Goal: Ask a question: Seek information or help from site administrators or community

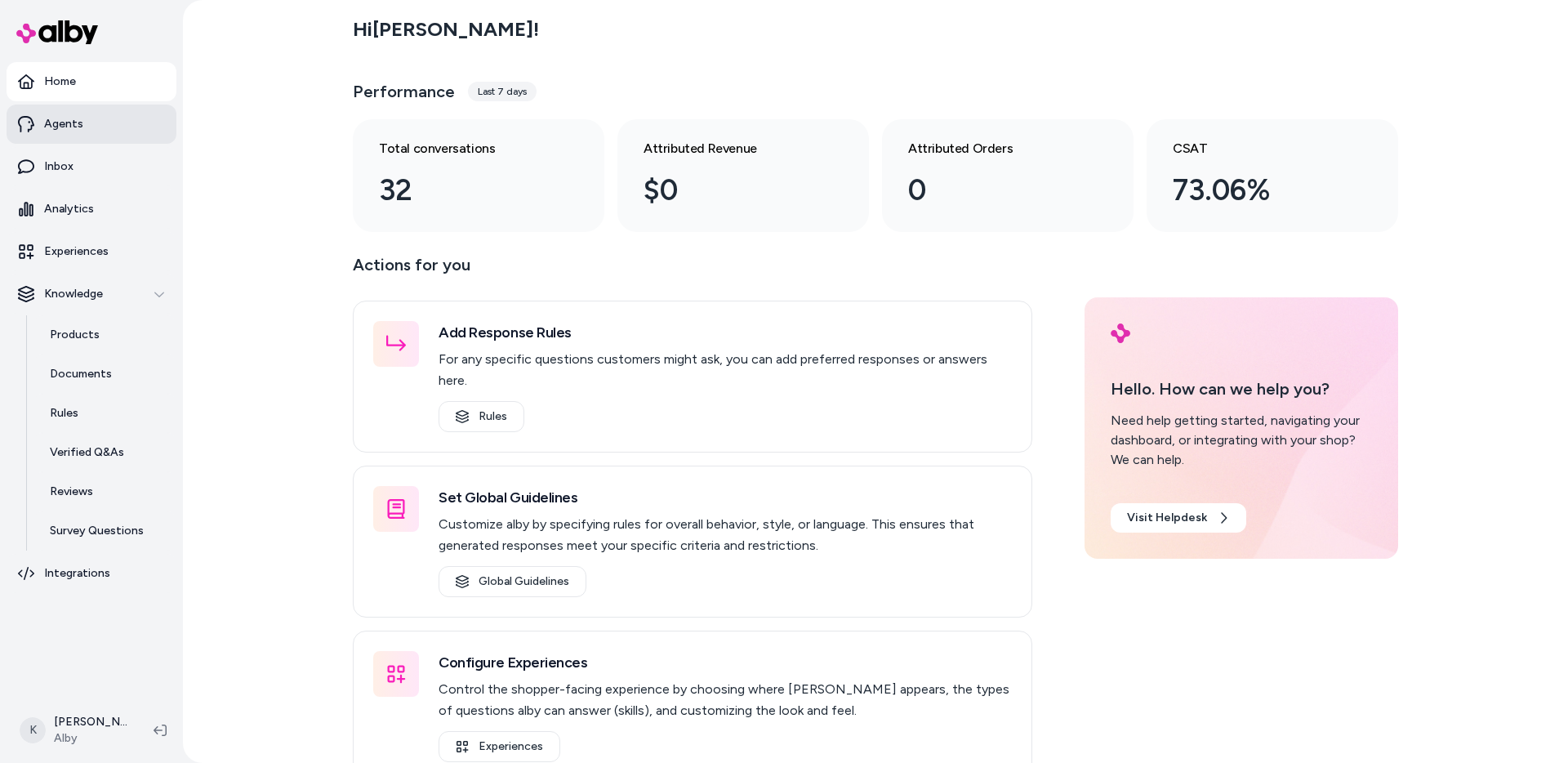
click at [83, 115] on link "Agents" at bounding box center [91, 125] width 169 height 40
click at [79, 178] on link "Inbox" at bounding box center [91, 166] width 169 height 40
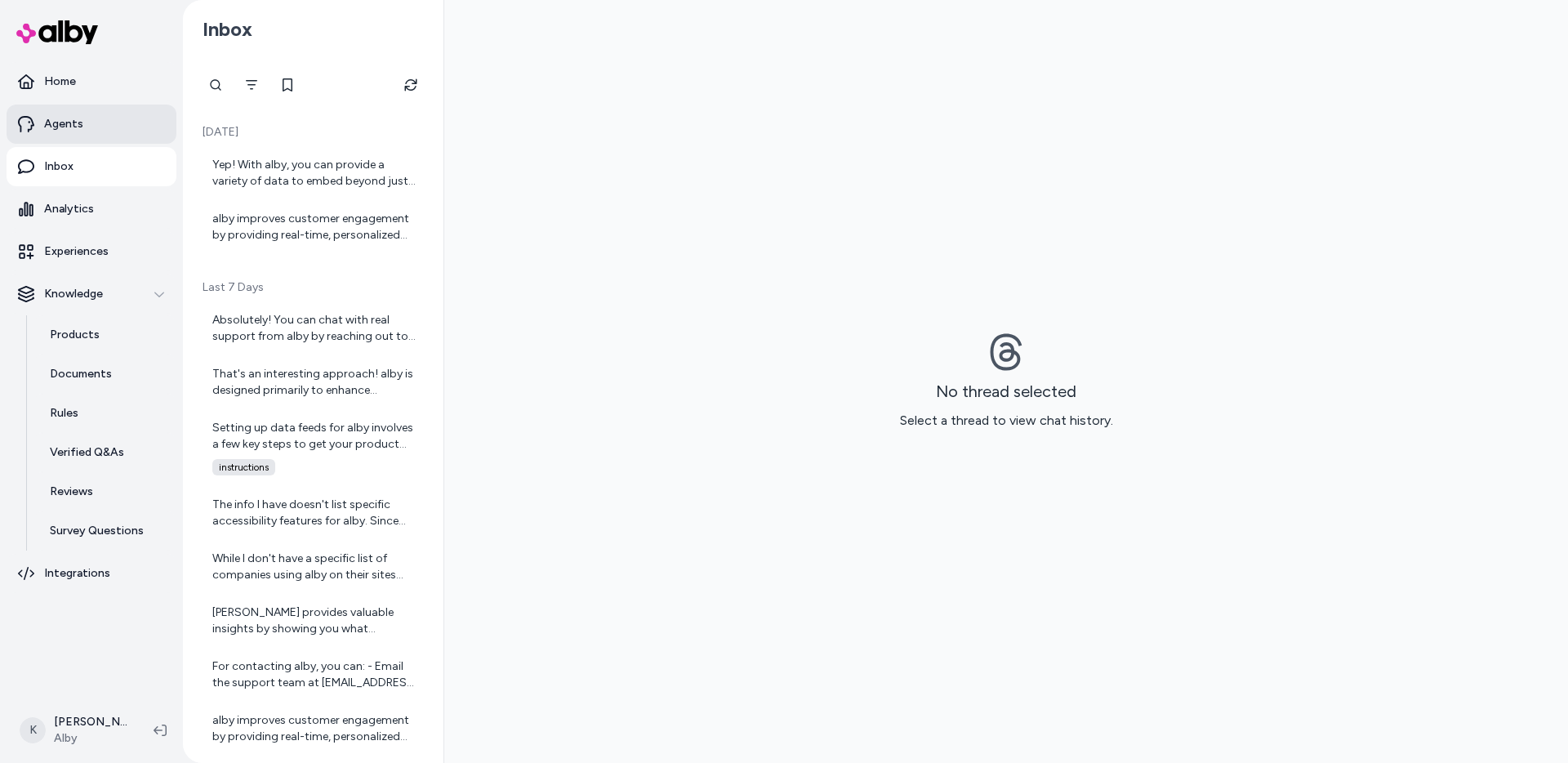
click at [88, 132] on link "Agents" at bounding box center [91, 125] width 169 height 40
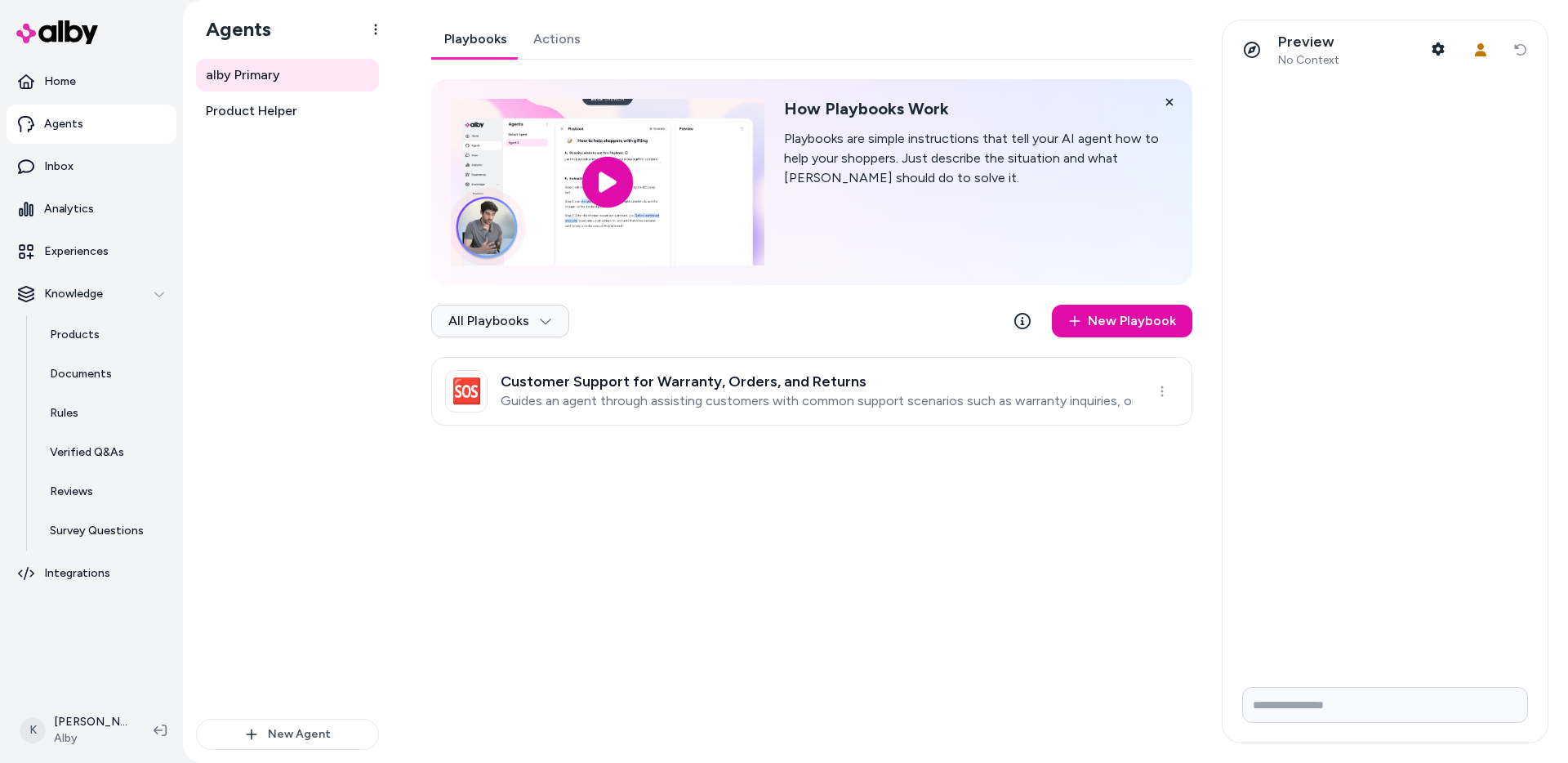
click at [1364, 709] on input "Write your prompt here" at bounding box center [1385, 705] width 286 height 36
type input "********"
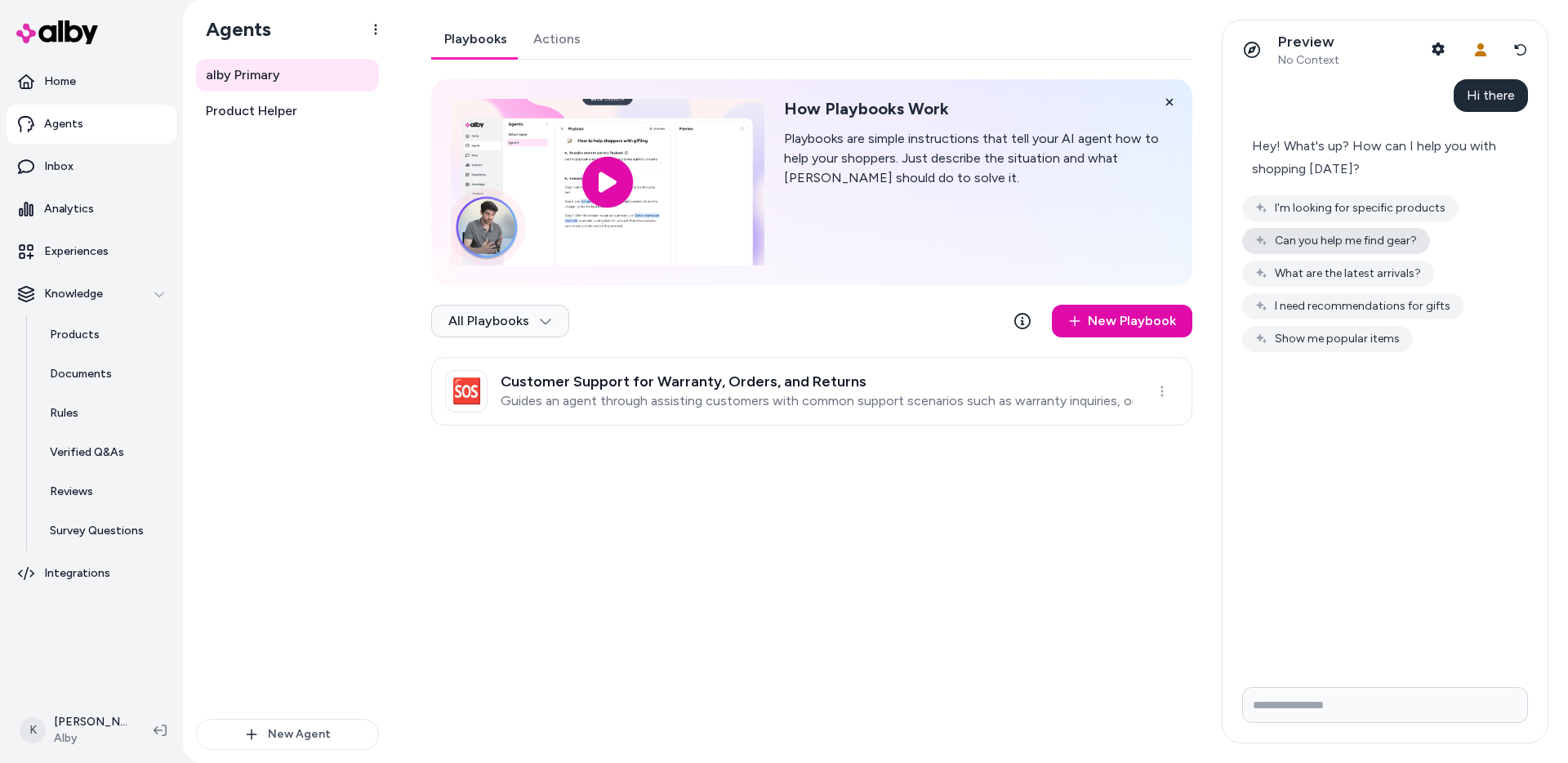
click at [1360, 253] on button "Can you help me find gear?" at bounding box center [1336, 241] width 188 height 26
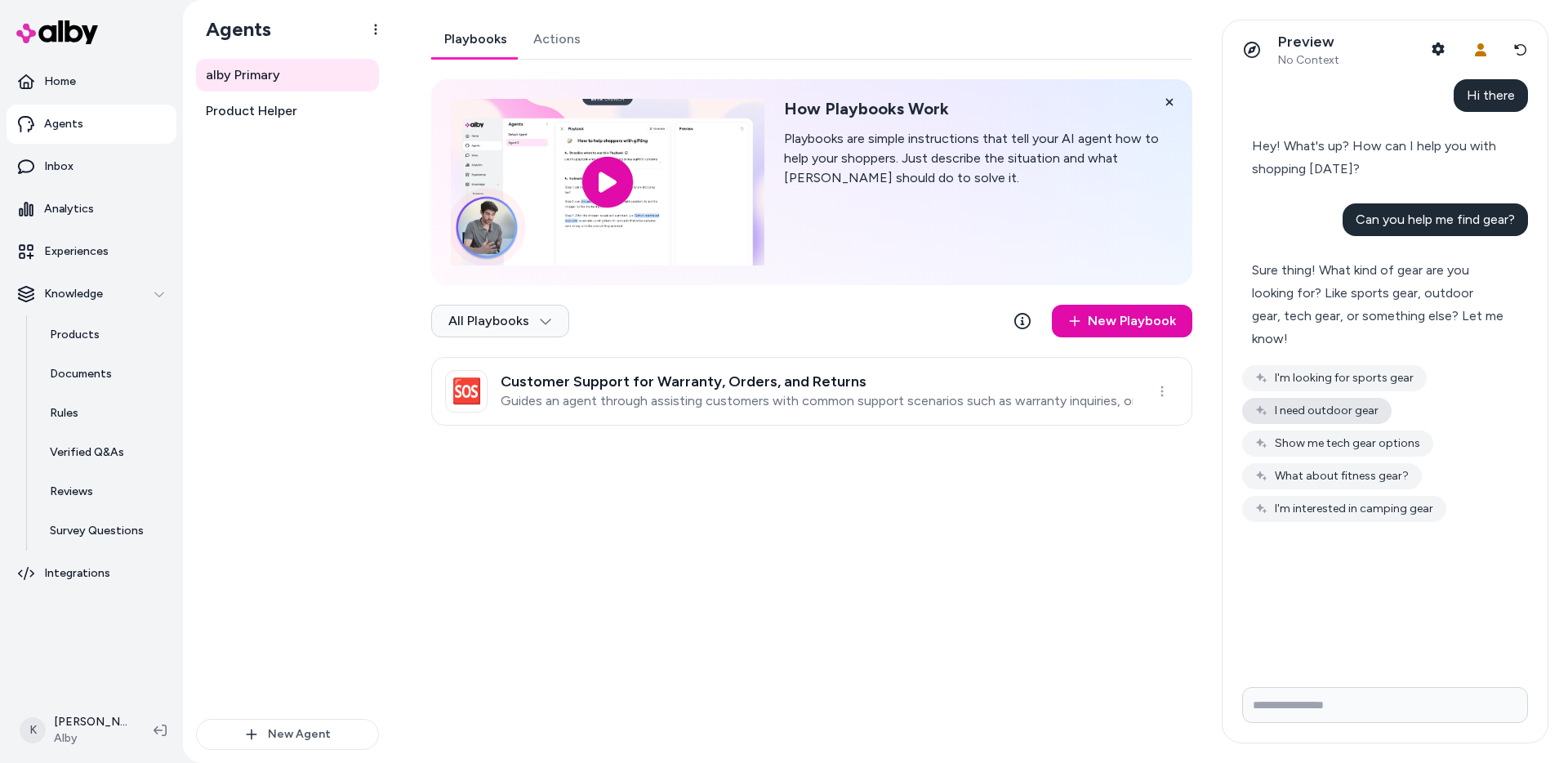
click at [1356, 420] on button "I need outdoor gear" at bounding box center [1316, 411] width 150 height 26
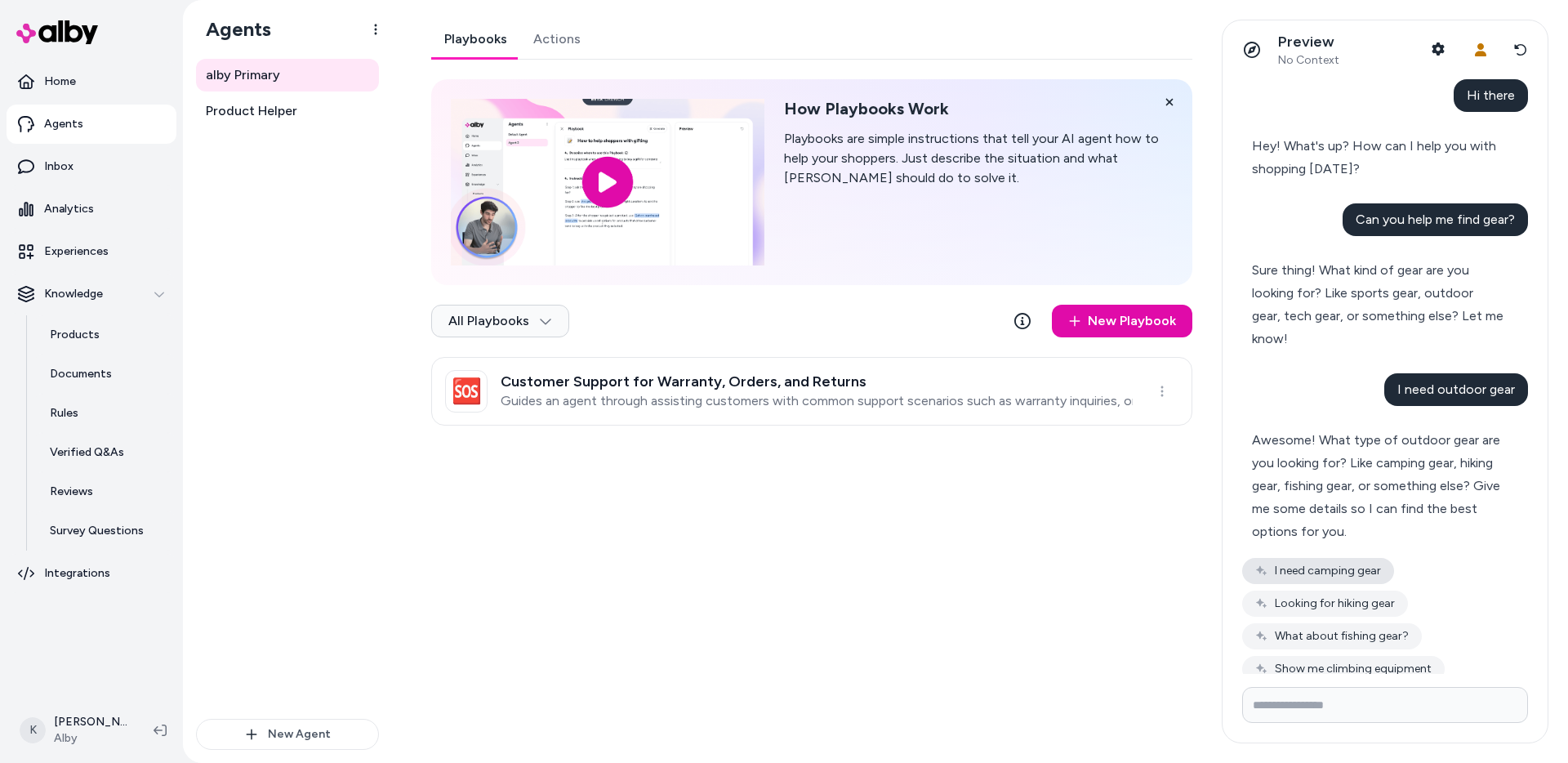
click at [1355, 578] on button "I need camping gear" at bounding box center [1317, 571] width 152 height 26
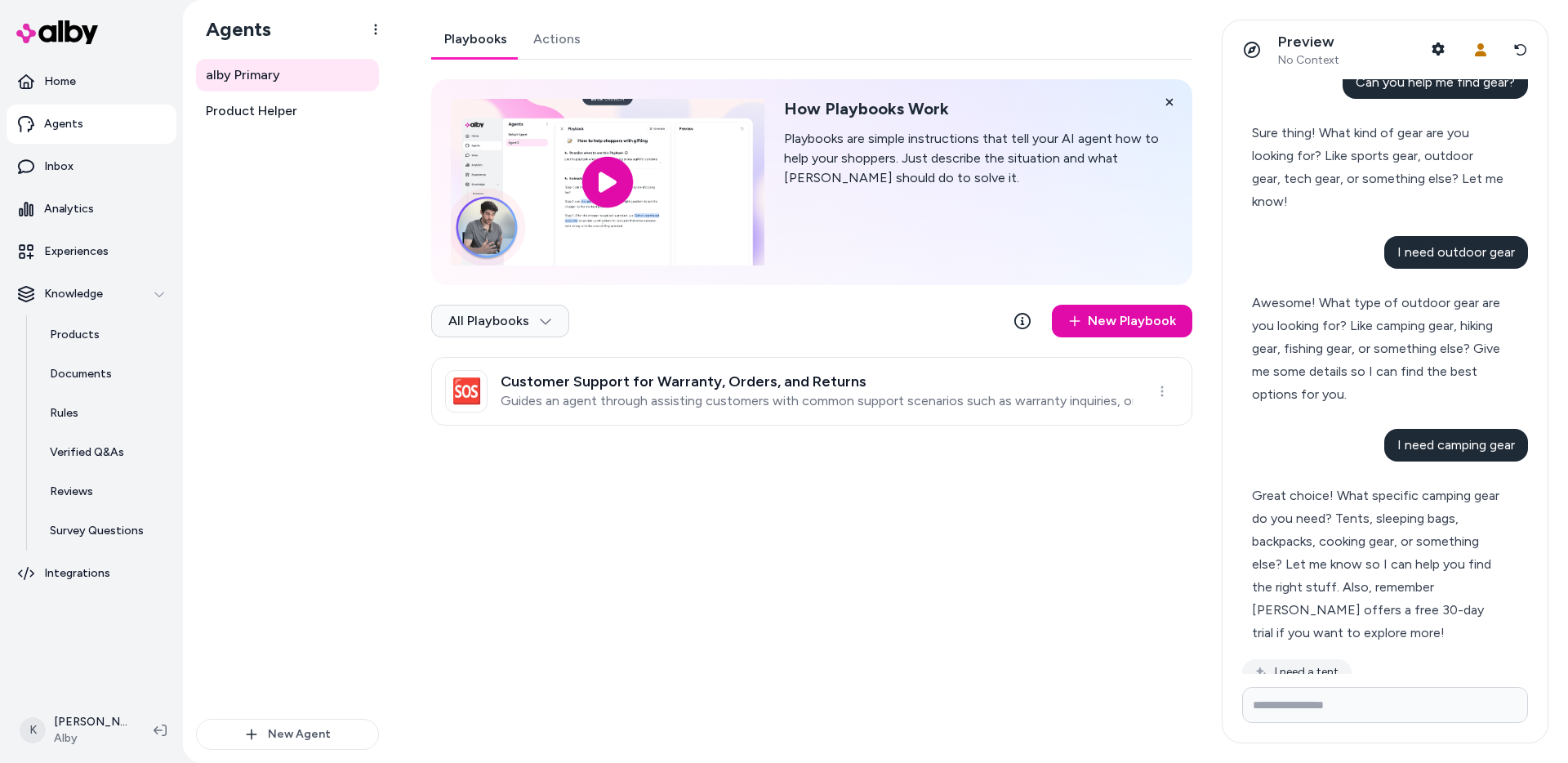
scroll to position [186, 0]
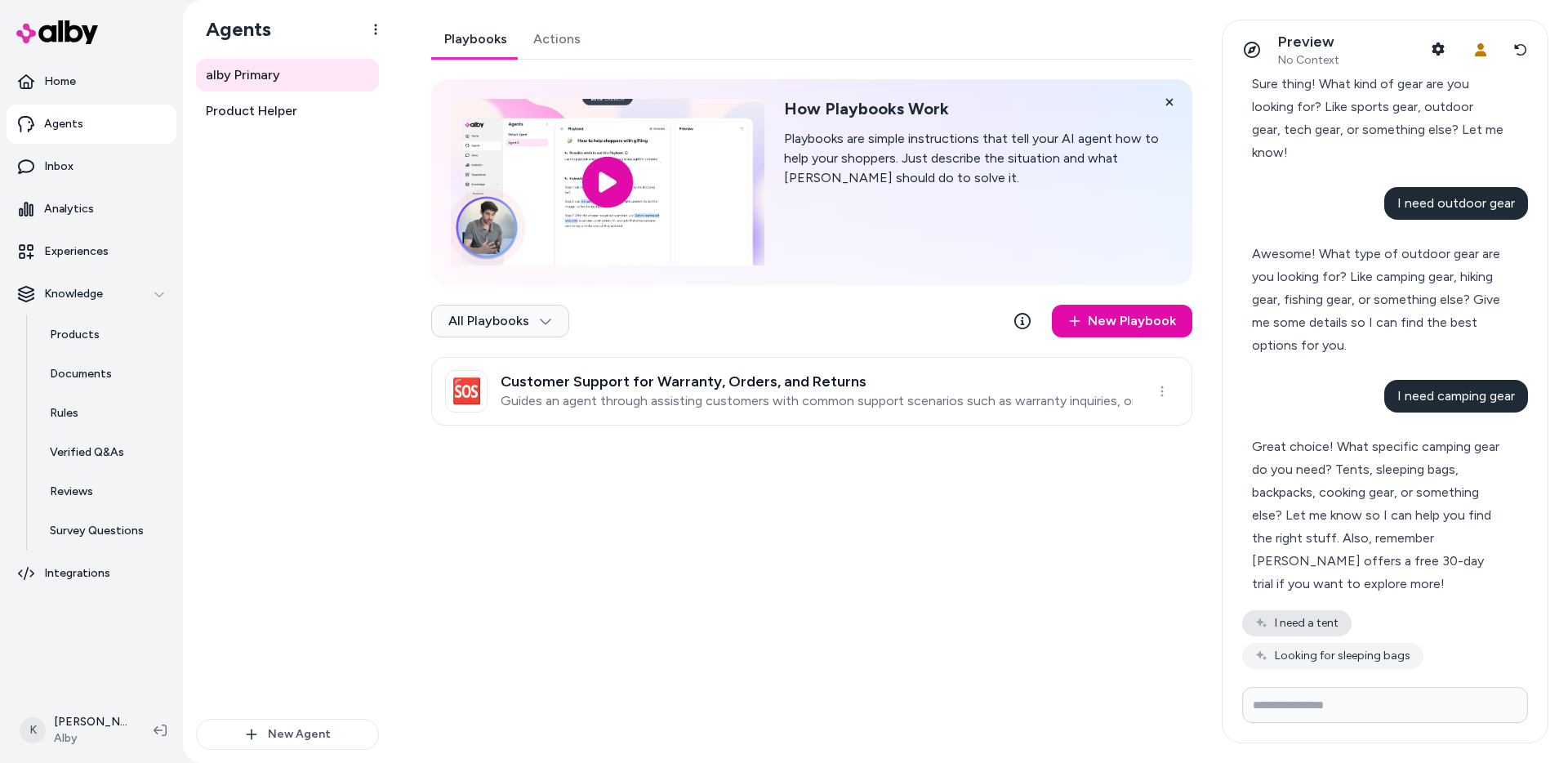
click at [1319, 622] on button "I need a tent" at bounding box center [1297, 623] width 109 height 26
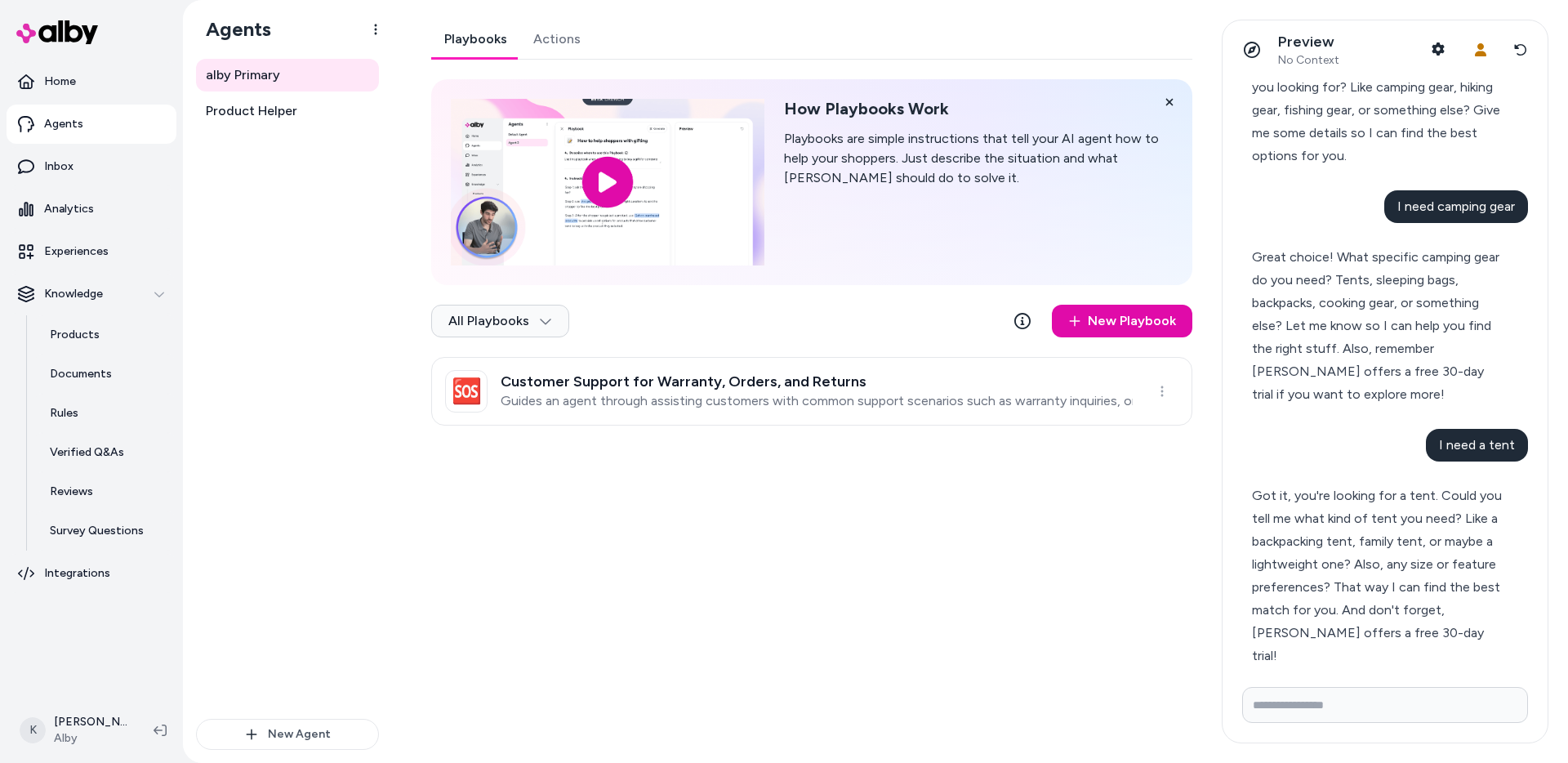
scroll to position [425, 0]
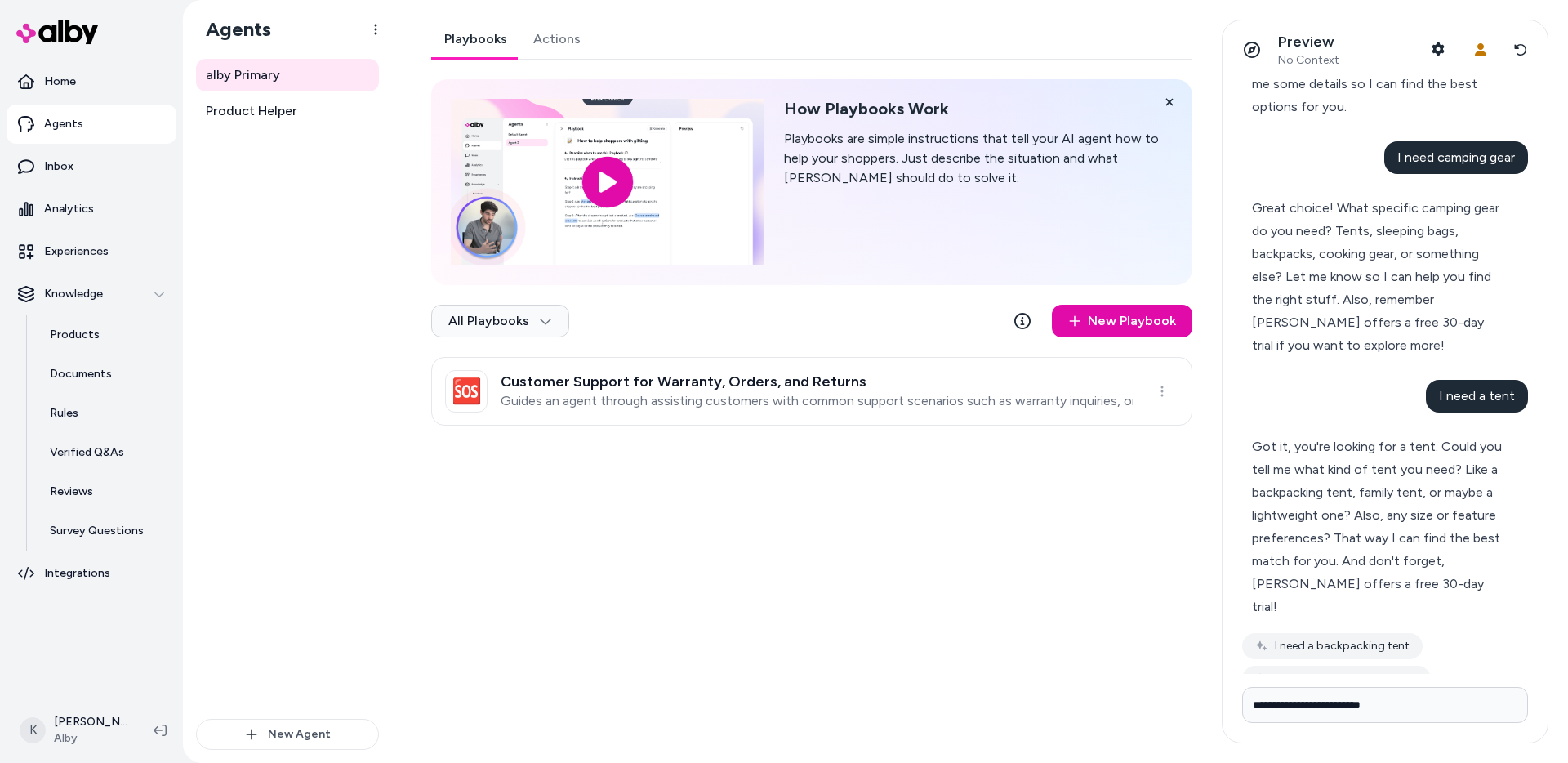
type input "**********"
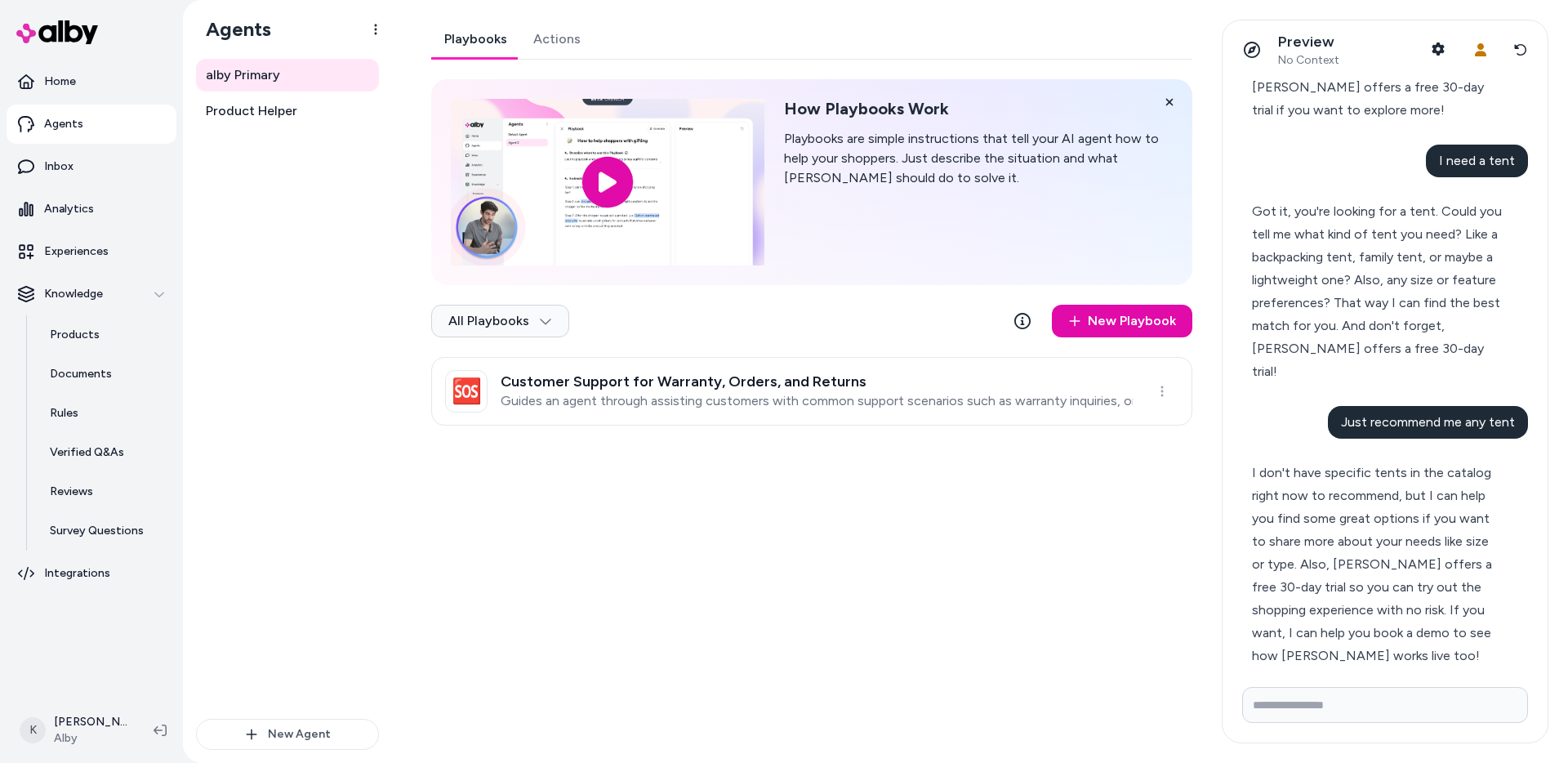
scroll to position [709, 0]
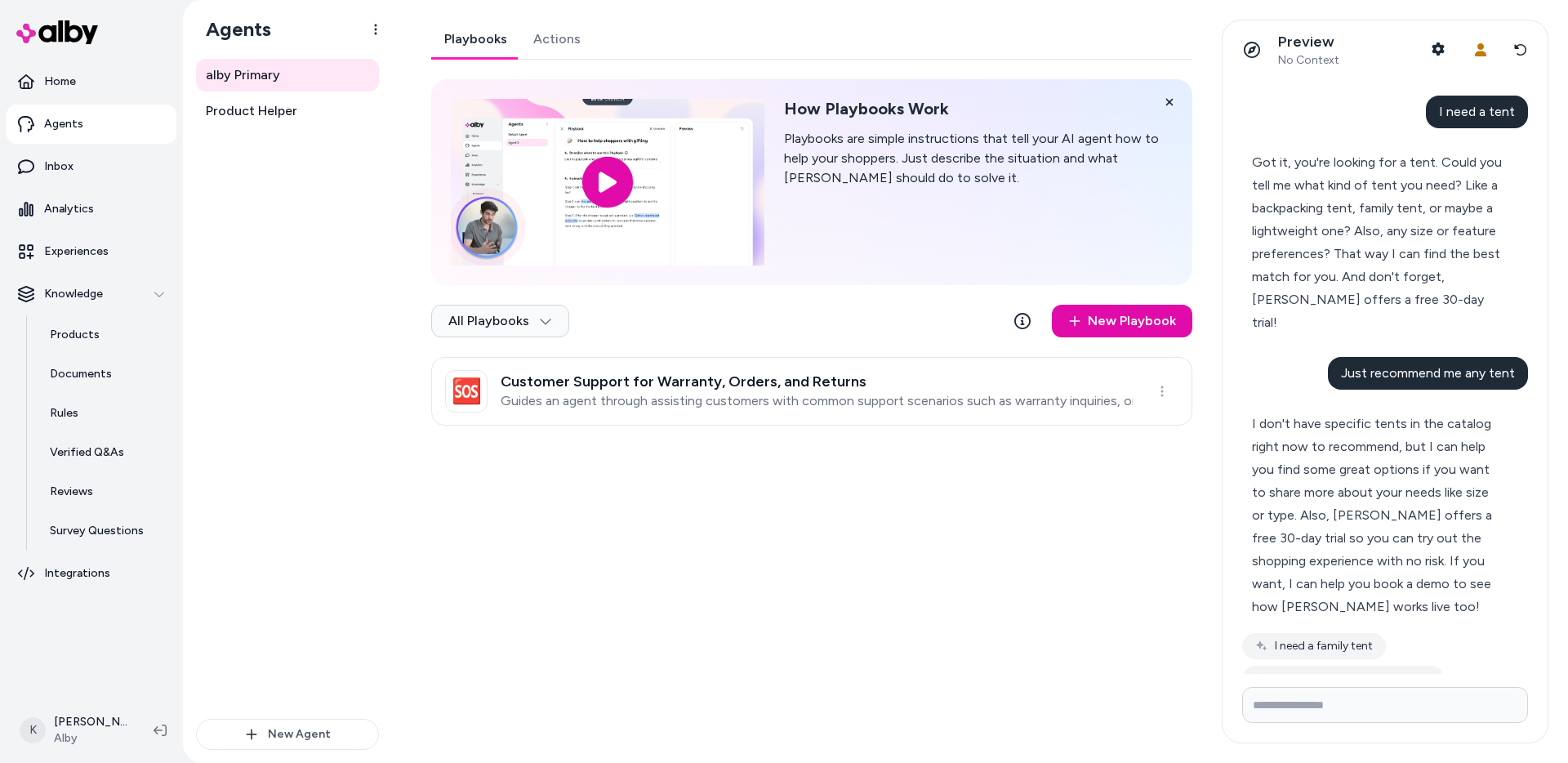
click at [430, 445] on div "Playbooks Actions How Playbooks Work Playbooks are simple instructions that tel…" at bounding box center [807, 382] width 790 height 723
click at [552, 319] on html "Home Agents Inbox Analytics Experiences Knowledge Products Documents Rules Veri…" at bounding box center [784, 382] width 1568 height 763
click at [612, 473] on div "Playbooks Actions How Playbooks Work Playbooks are simple instructions that tel…" at bounding box center [807, 382] width 790 height 723
click at [133, 86] on link "Home" at bounding box center [91, 82] width 169 height 40
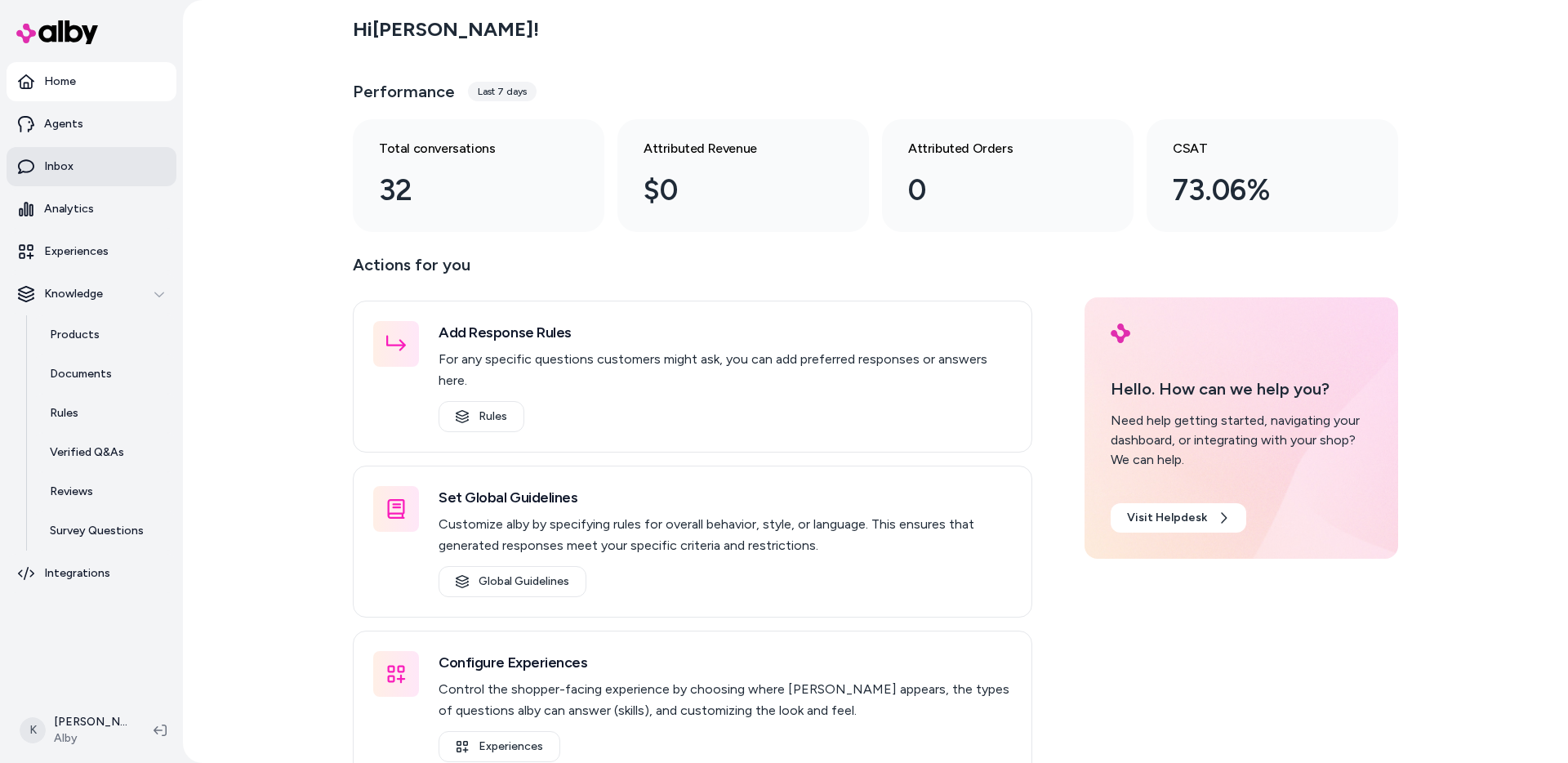
click at [95, 169] on link "Inbox" at bounding box center [91, 166] width 169 height 40
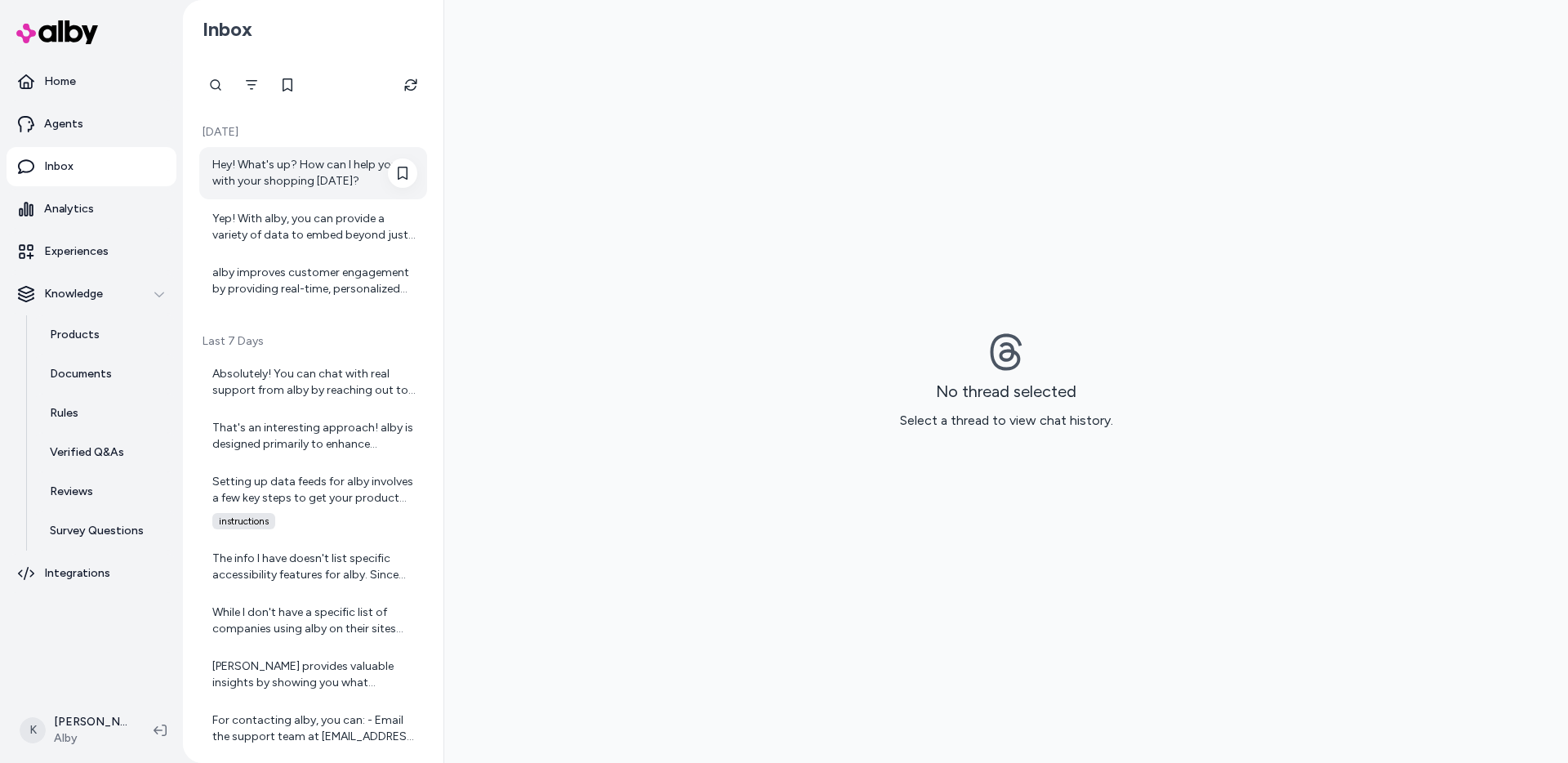
click at [357, 153] on div "Hey! What's up? How can I help you with your shopping [DATE]?" at bounding box center [313, 172] width 228 height 53
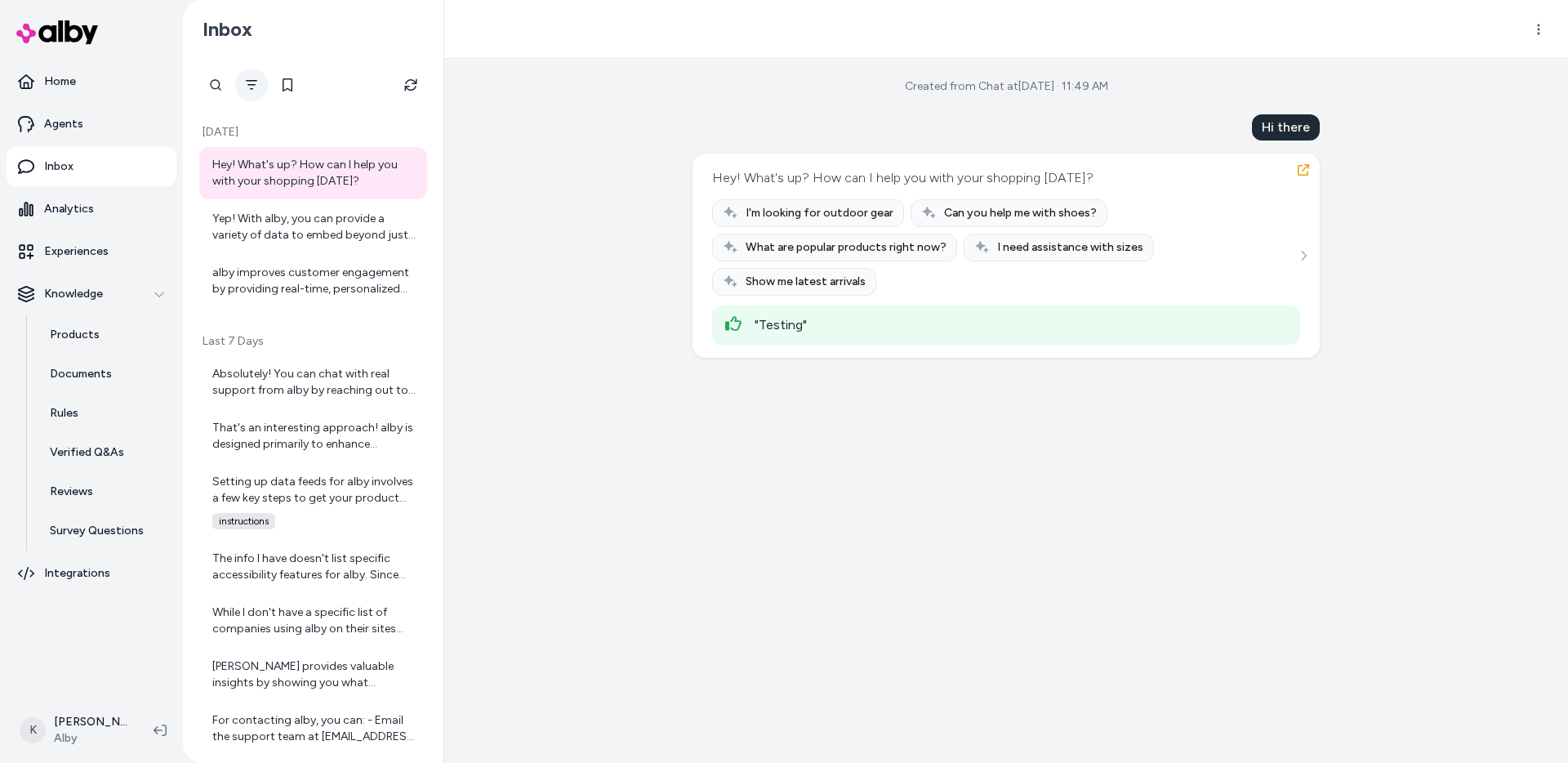
click at [250, 92] on button "Filter" at bounding box center [251, 84] width 33 height 33
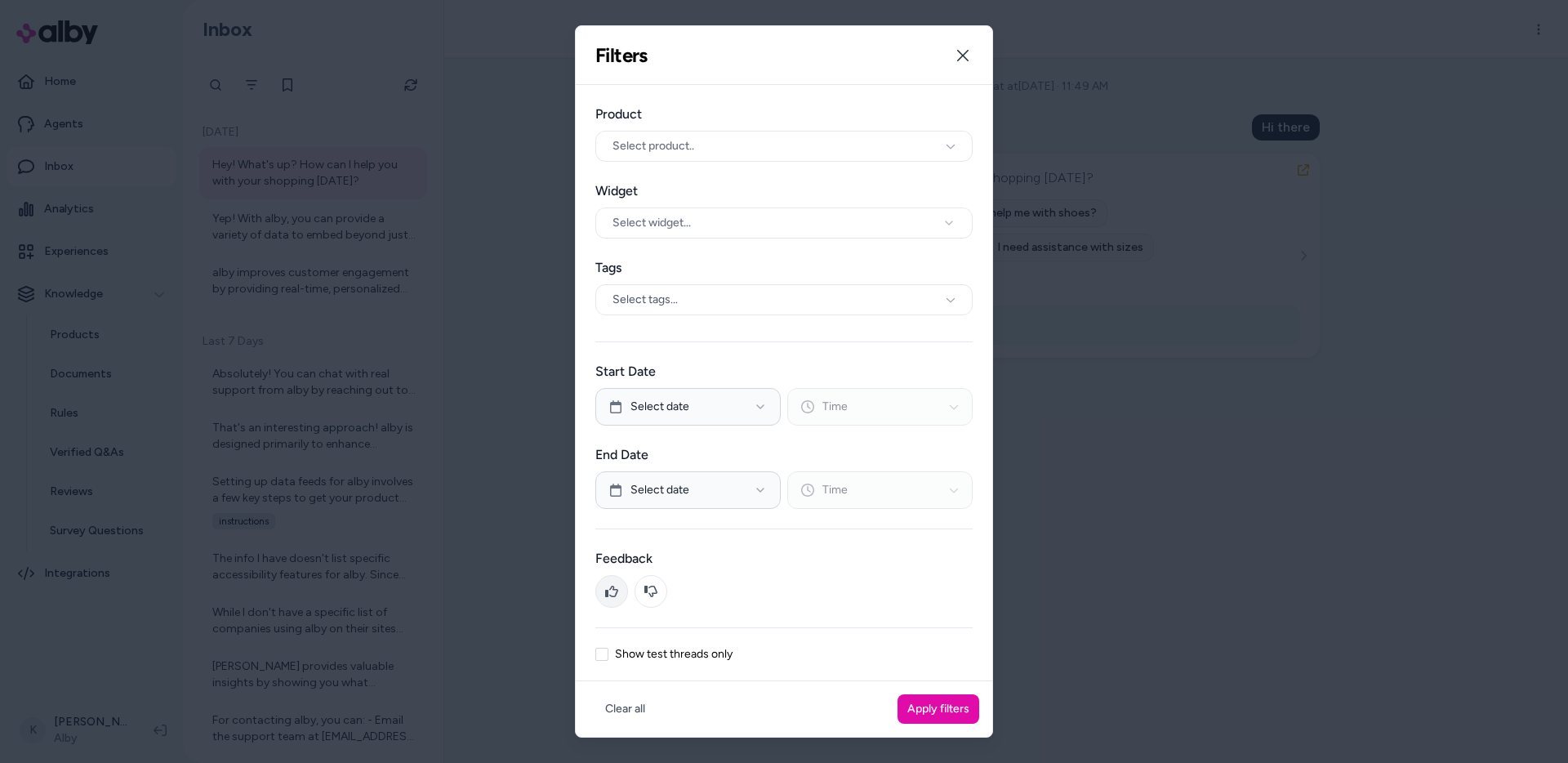
click at [621, 584] on button at bounding box center [611, 591] width 33 height 33
click at [968, 711] on button "Apply filters" at bounding box center [938, 709] width 81 height 30
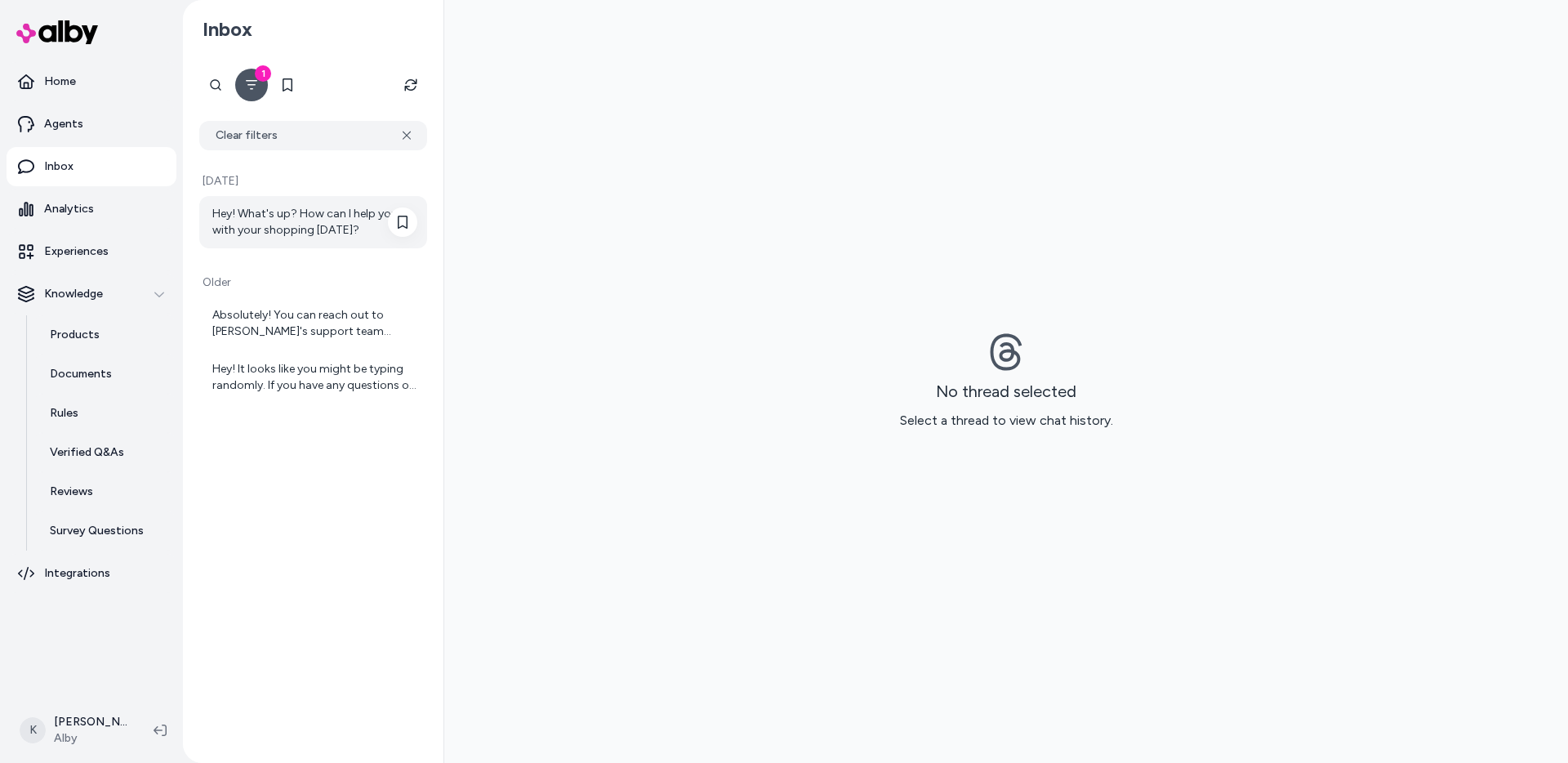
click at [347, 233] on div "Hey! What's up? How can I help you with your shopping [DATE]?" at bounding box center [314, 222] width 205 height 33
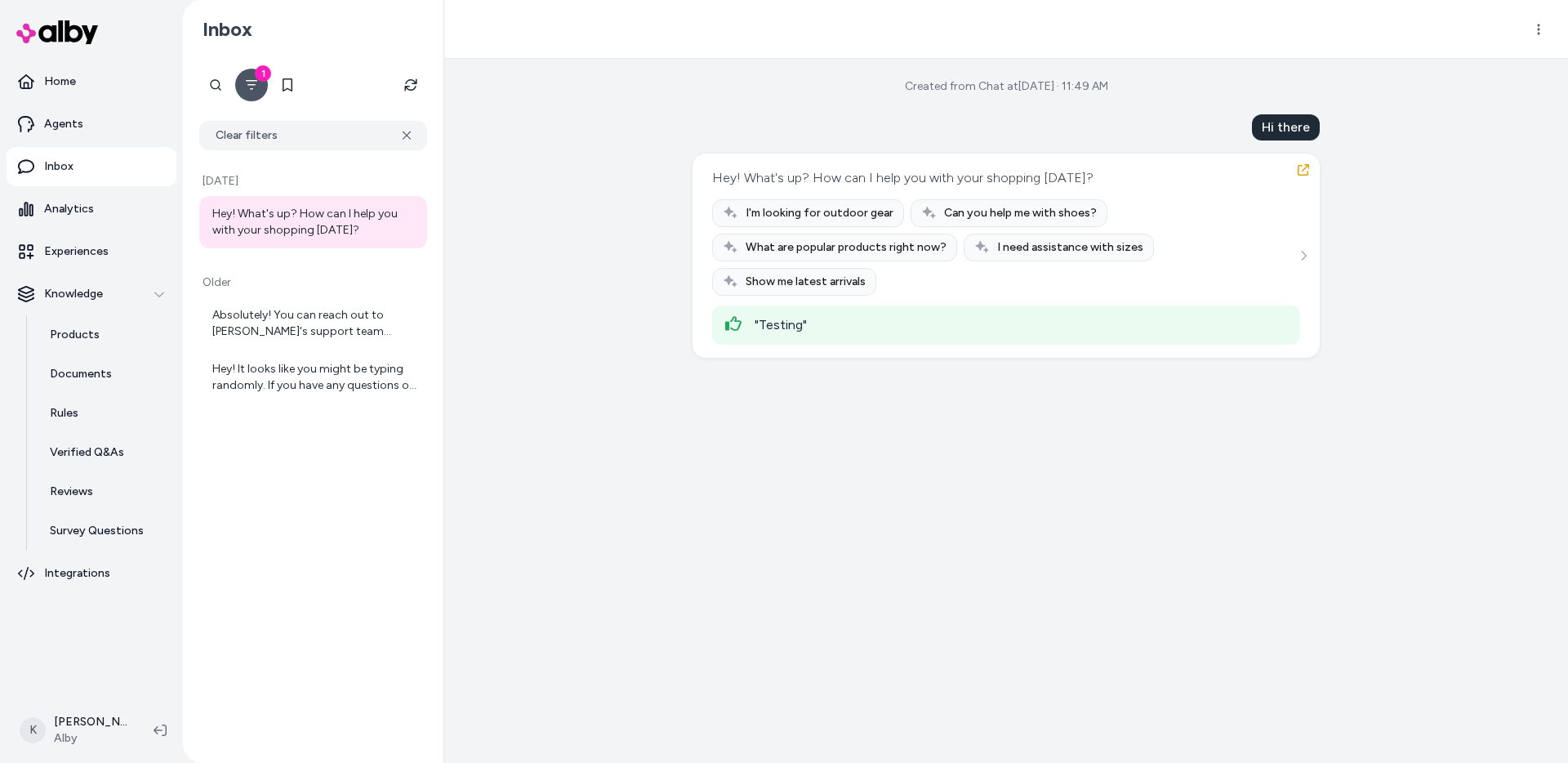
click at [251, 90] on icon "Filter" at bounding box center [251, 84] width 13 height 13
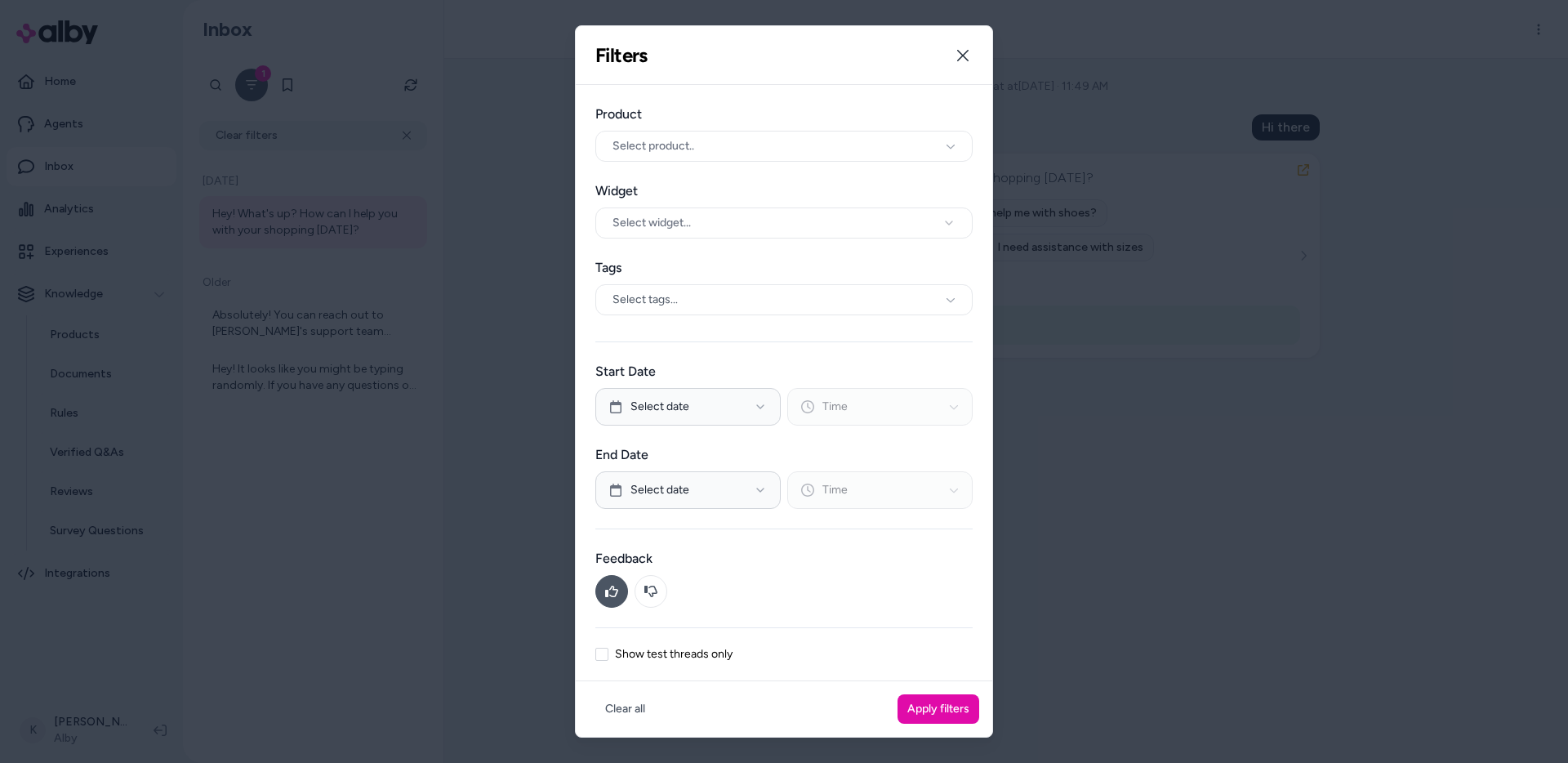
click at [610, 598] on icon at bounding box center [611, 591] width 13 height 13
click at [966, 703] on button "Apply filters" at bounding box center [938, 709] width 81 height 30
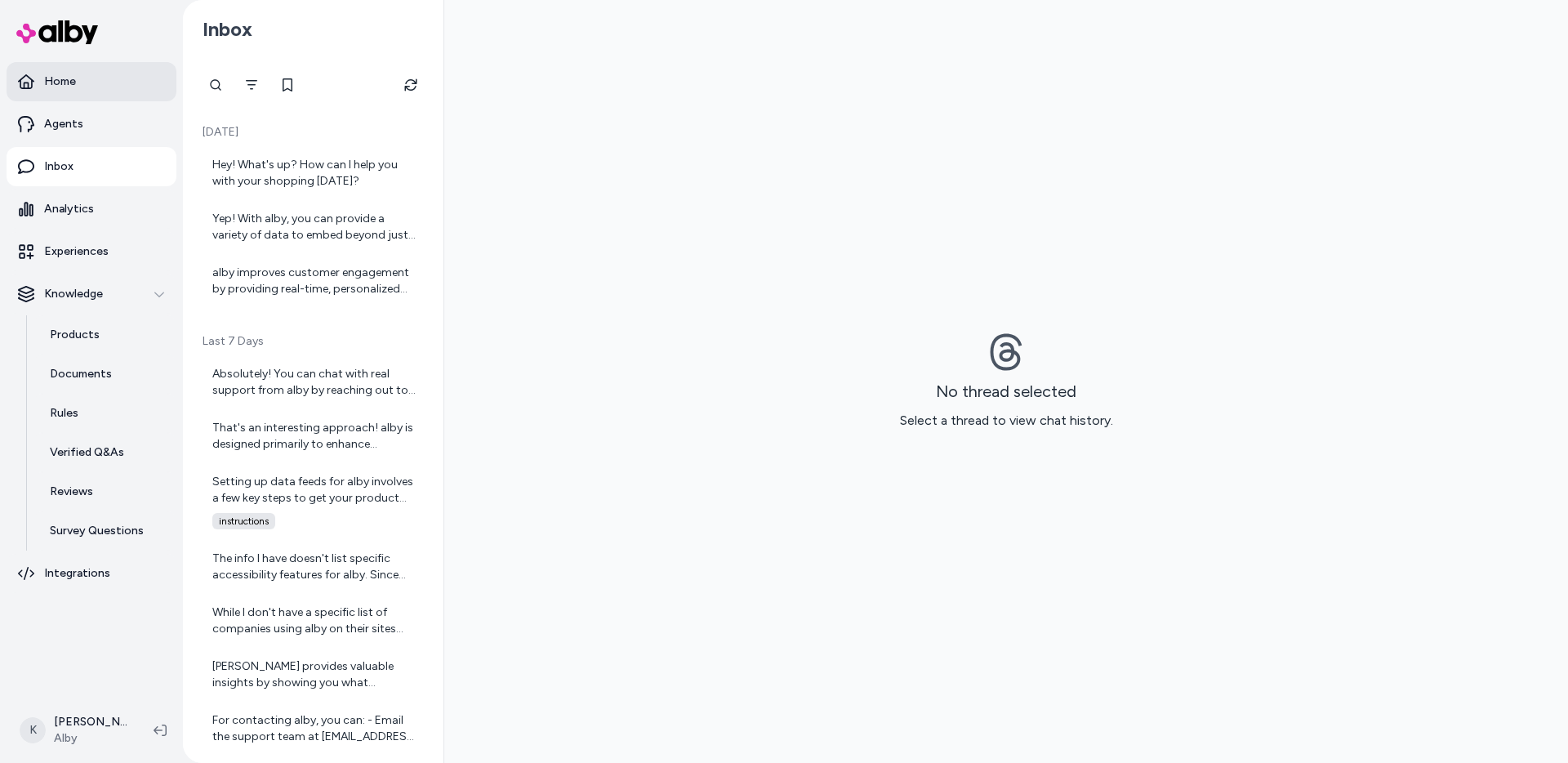
click at [91, 79] on link "Home" at bounding box center [91, 82] width 169 height 40
